Goal: Navigation & Orientation: Find specific page/section

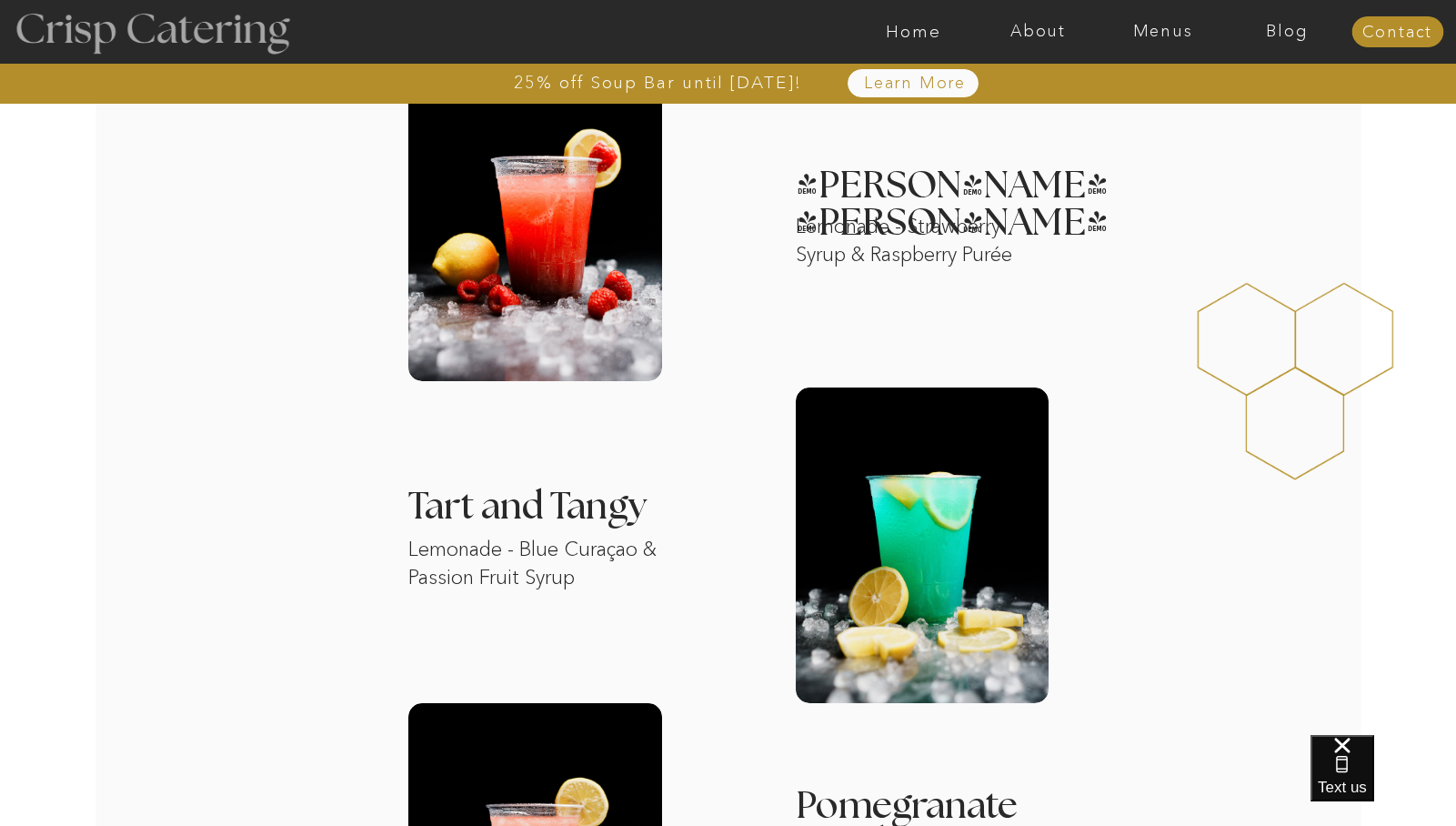
click at [173, 33] on div at bounding box center [151, 31] width 334 height 171
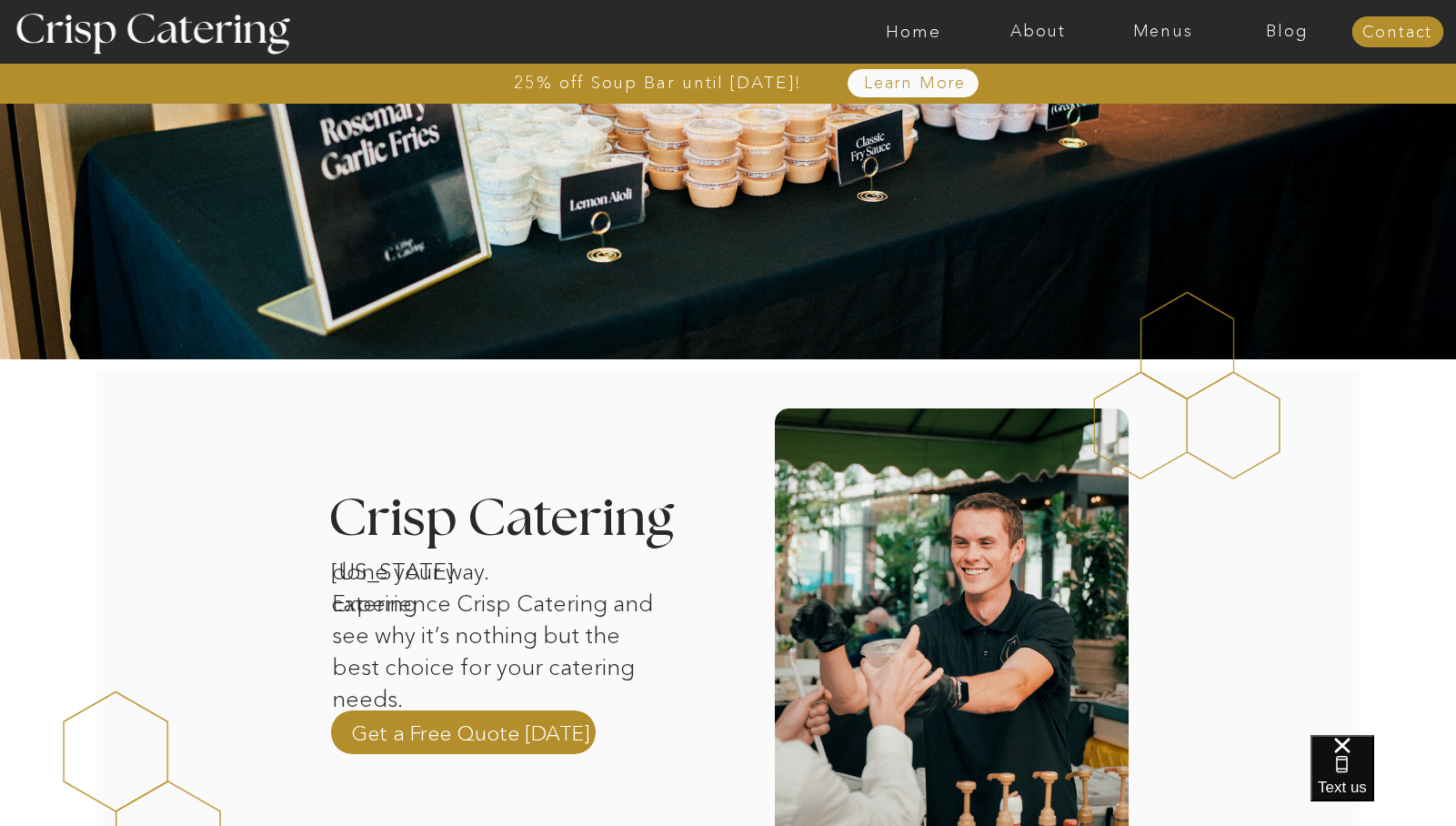
scroll to position [228, 0]
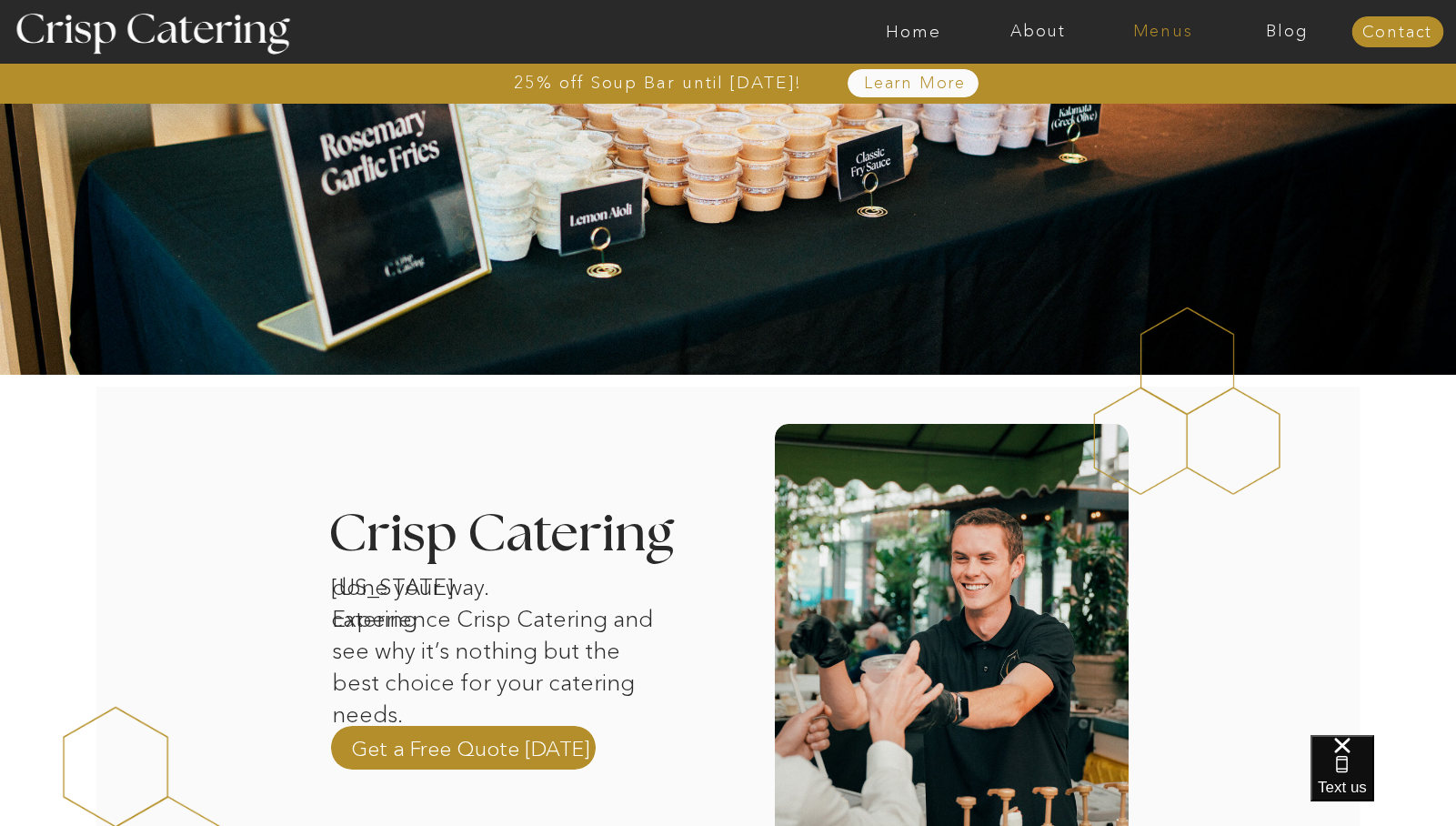
click at [1150, 37] on nav "Menus" at bounding box center [1162, 31] width 125 height 19
click at [1144, 82] on nav "Summer (Mar-Aug)" at bounding box center [1169, 83] width 163 height 18
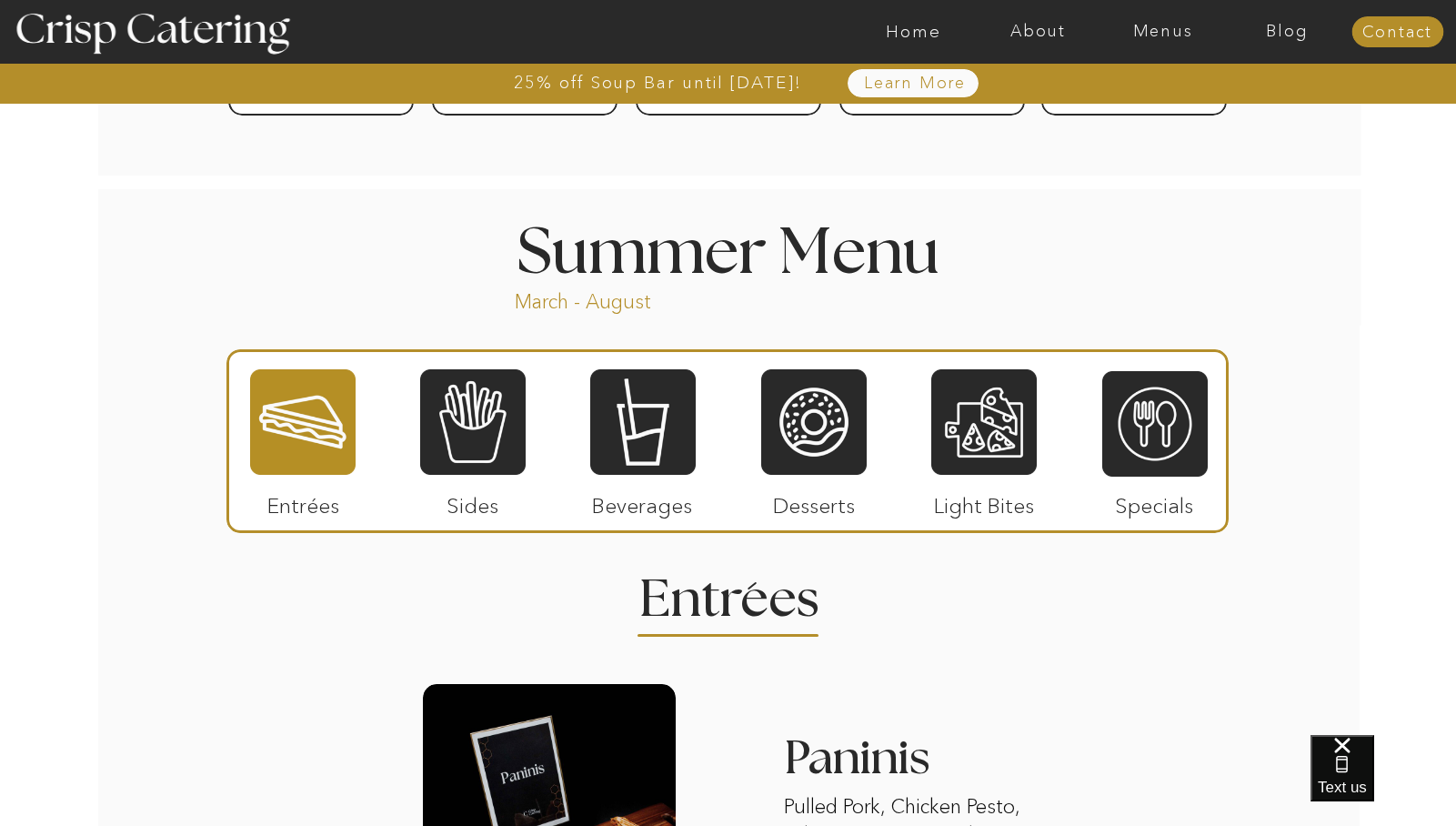
scroll to position [1452, 0]
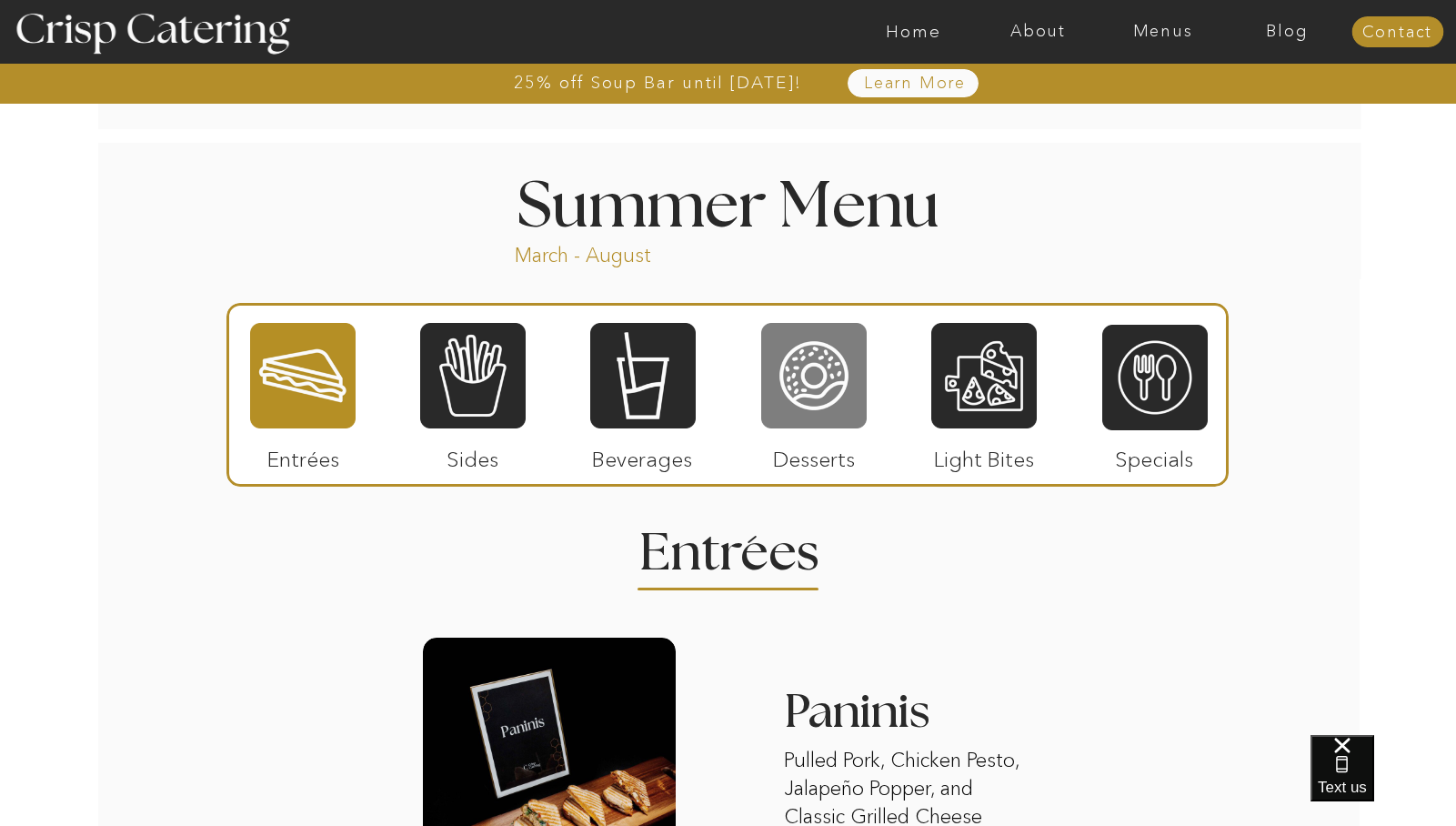
click at [805, 421] on div at bounding box center [813, 376] width 105 height 109
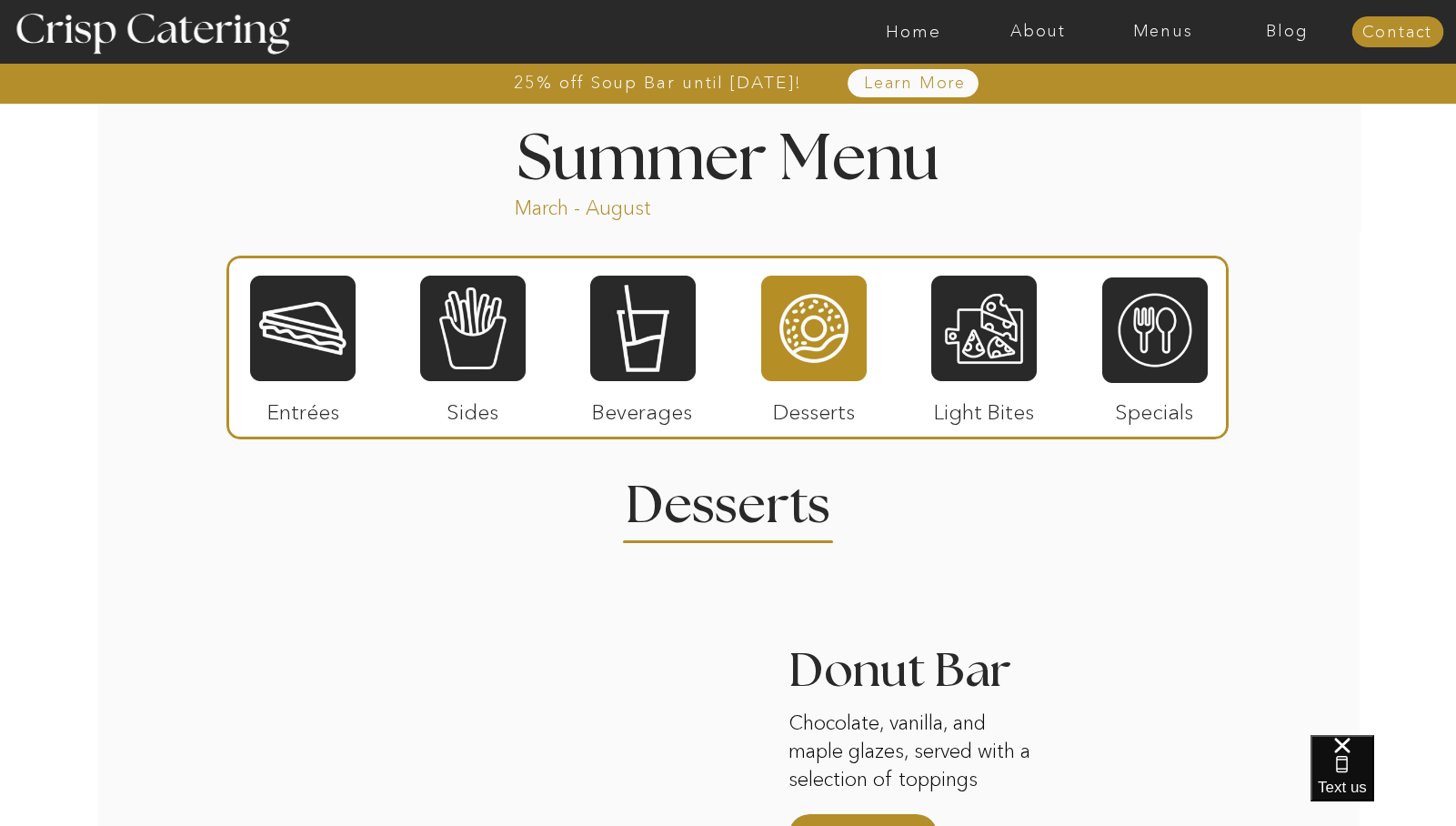
scroll to position [1495, 0]
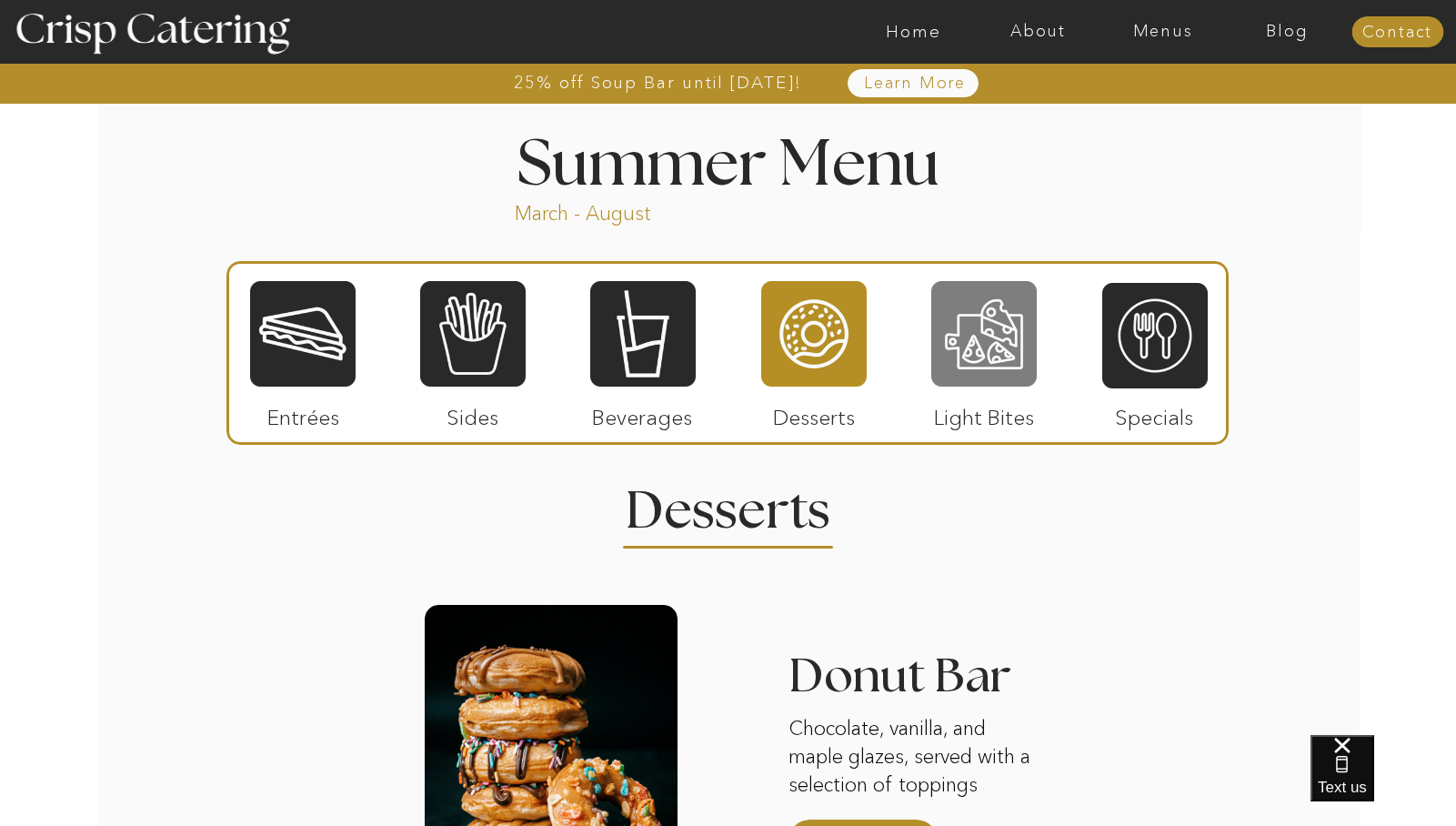
click at [978, 351] on div at bounding box center [983, 333] width 105 height 109
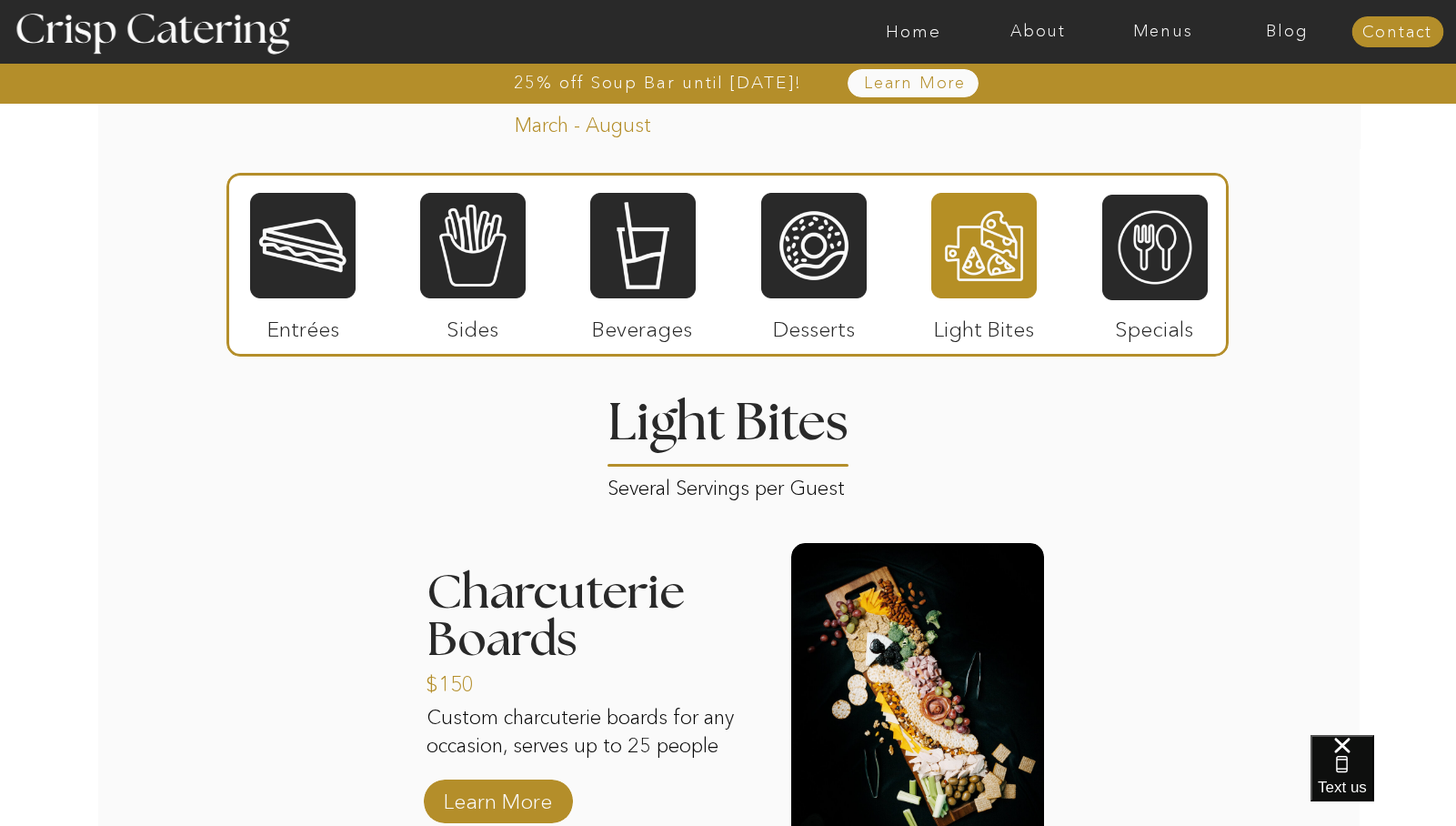
scroll to position [1556, 0]
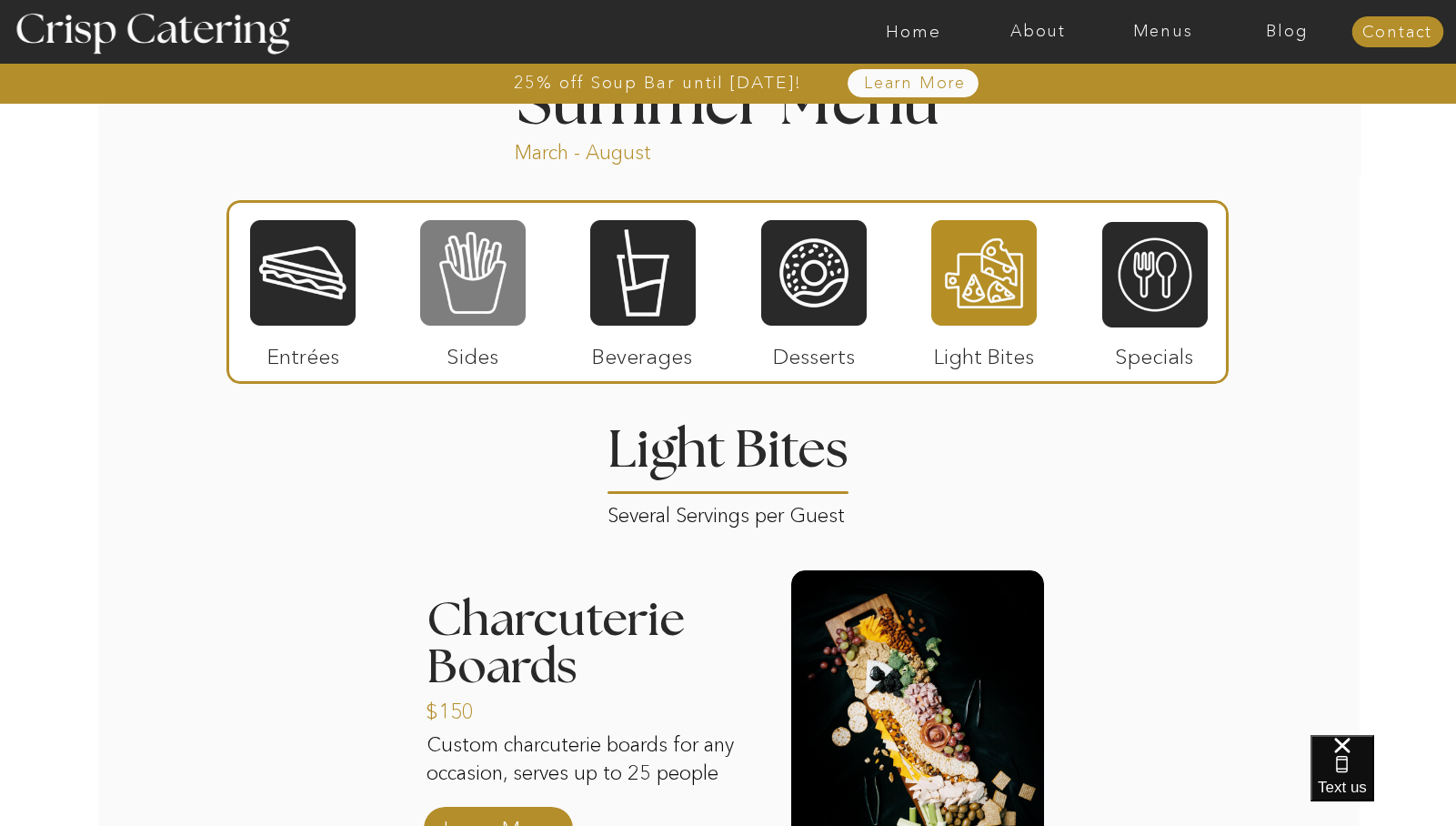
click at [507, 290] on div at bounding box center [472, 272] width 105 height 109
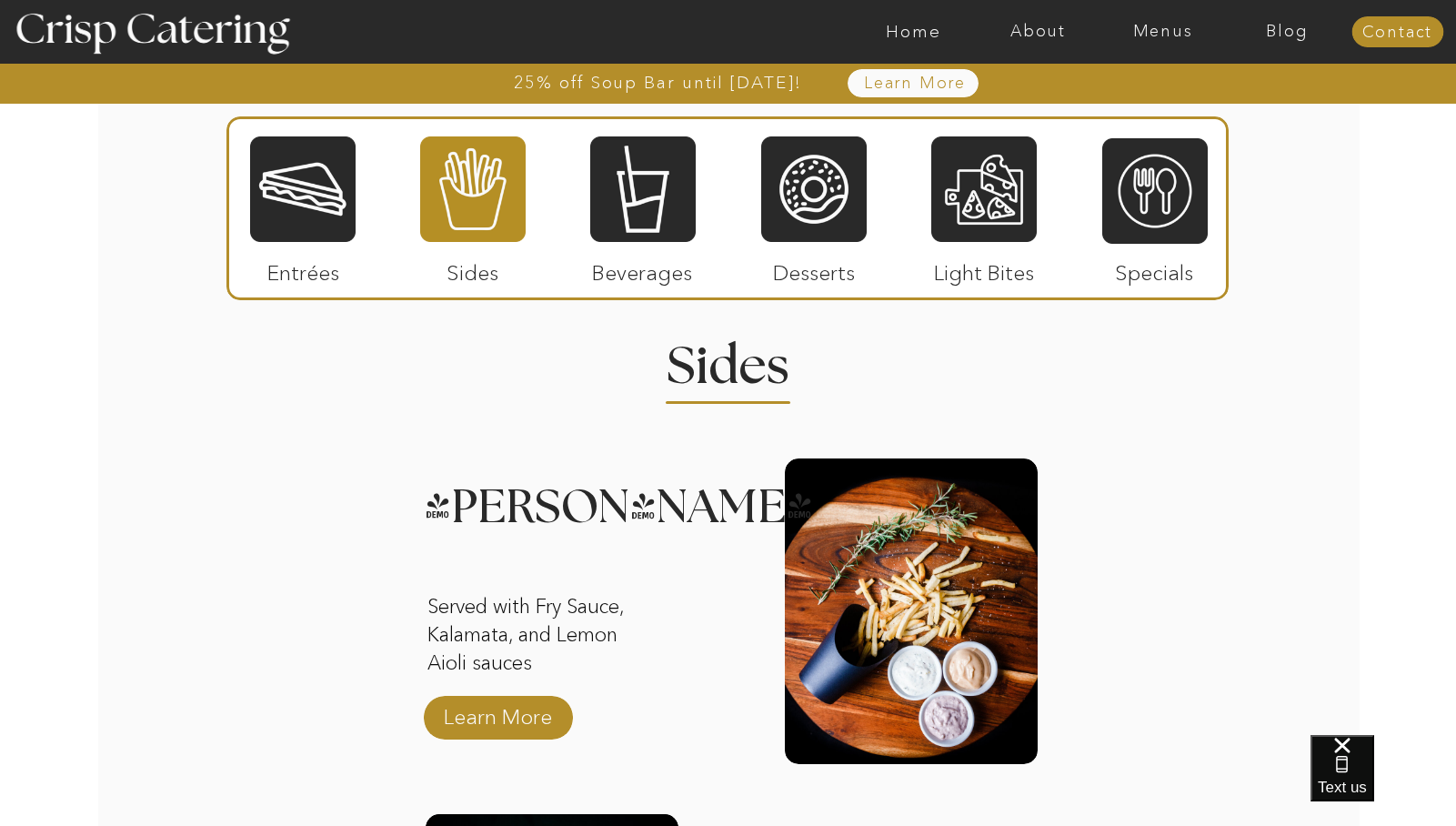
scroll to position [1627, 0]
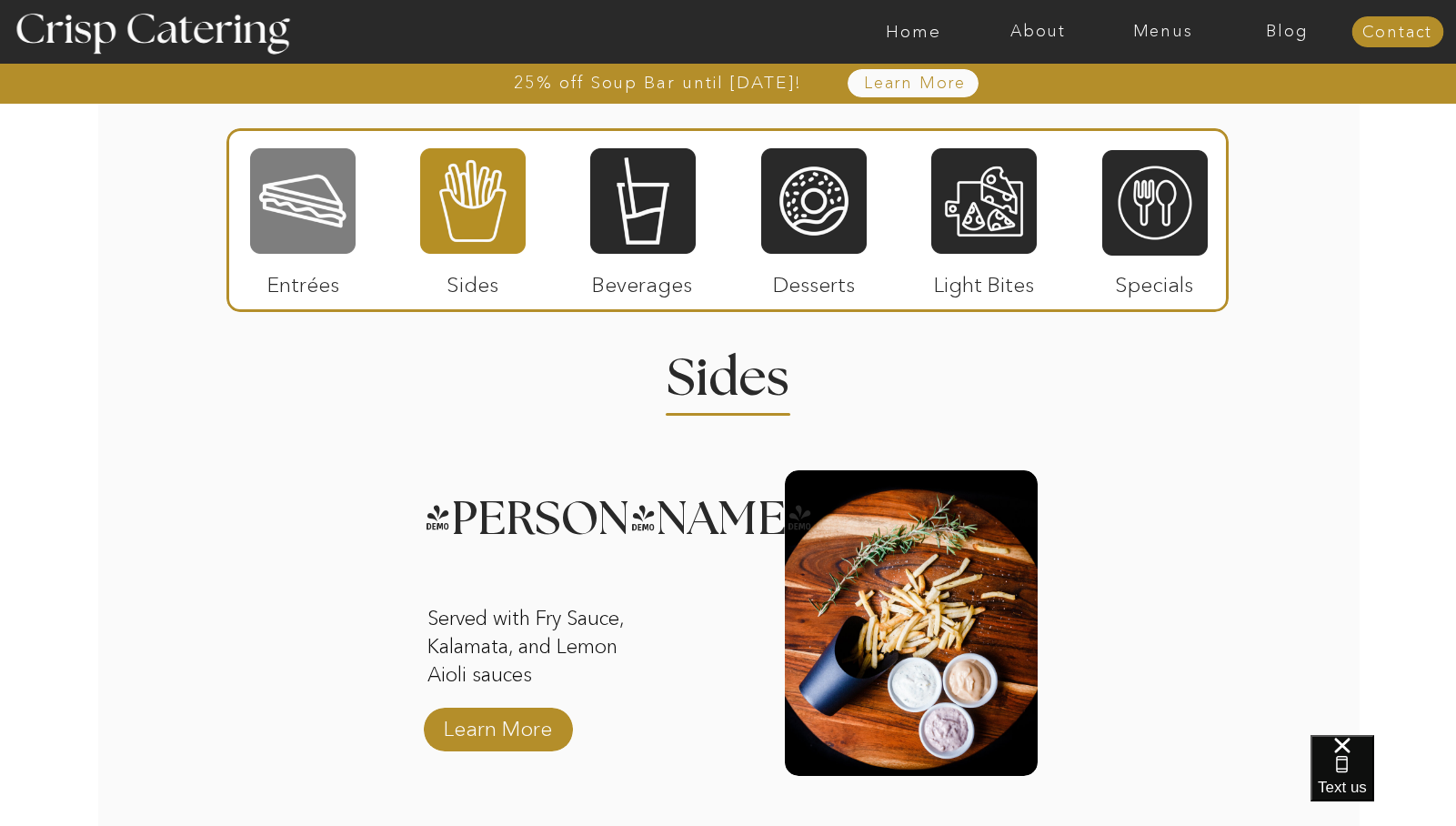
click at [324, 239] on div at bounding box center [302, 201] width 105 height 109
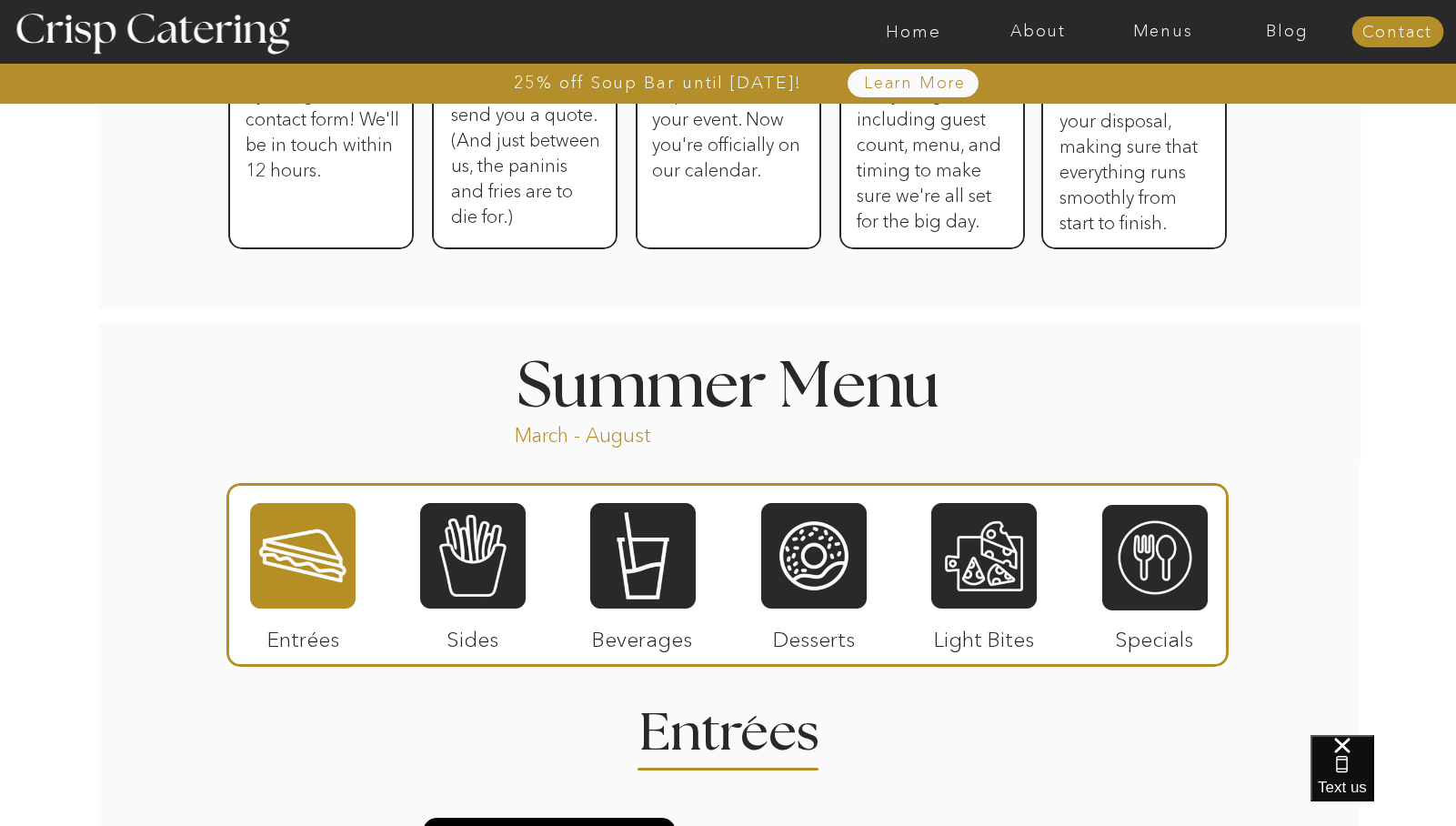
scroll to position [1269, 0]
